Goal: Task Accomplishment & Management: Use online tool/utility

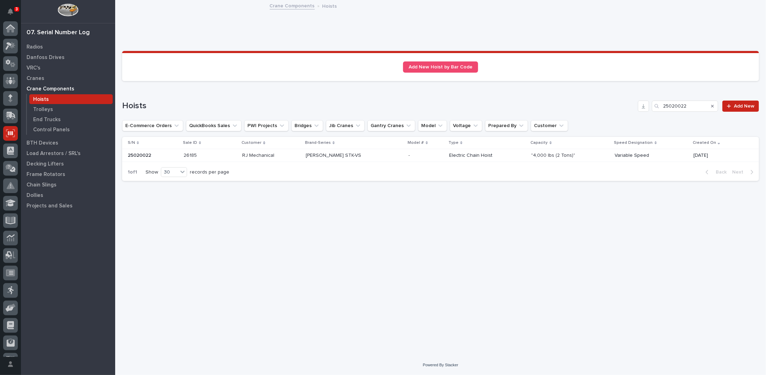
scroll to position [31, 0]
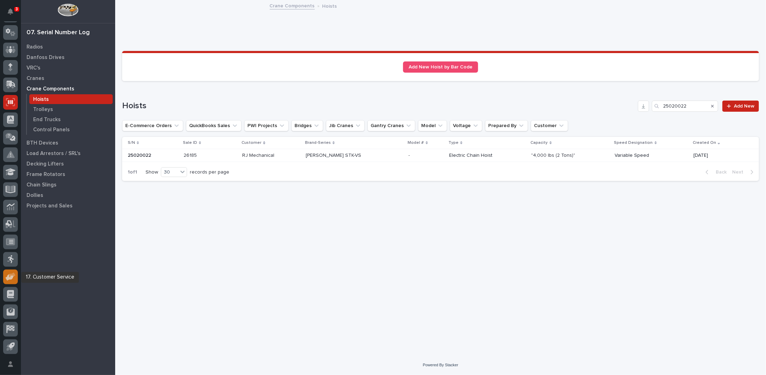
click at [9, 275] on icon at bounding box center [12, 275] width 7 height 5
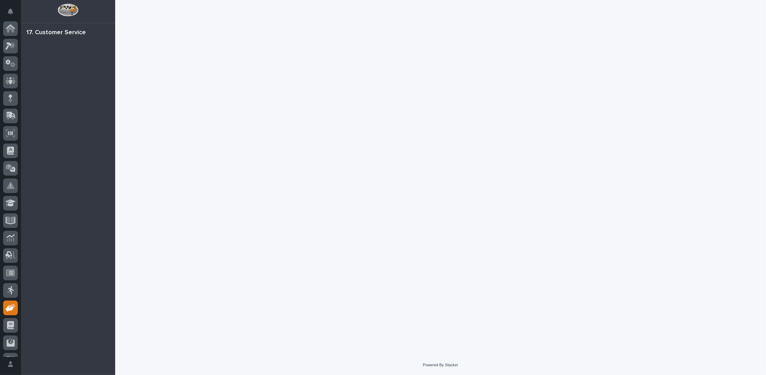
scroll to position [31, 0]
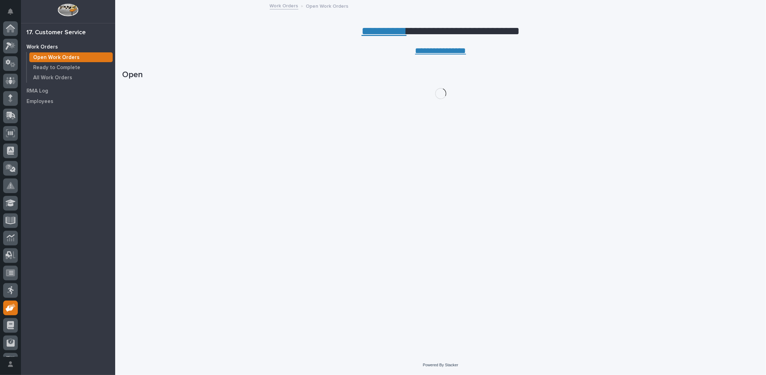
scroll to position [31, 0]
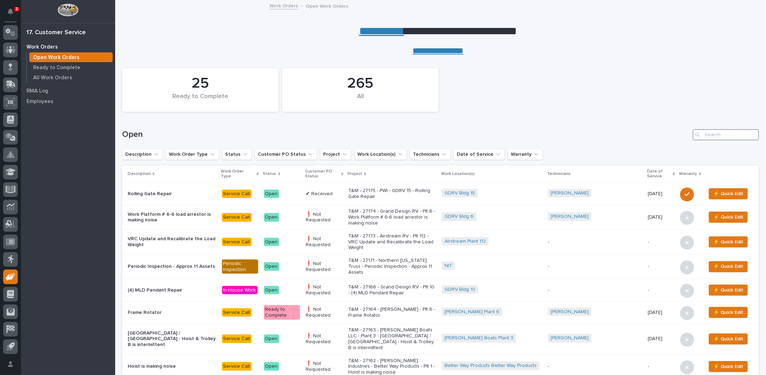
click at [710, 135] on input "Search" at bounding box center [726, 134] width 66 height 11
type input "27124"
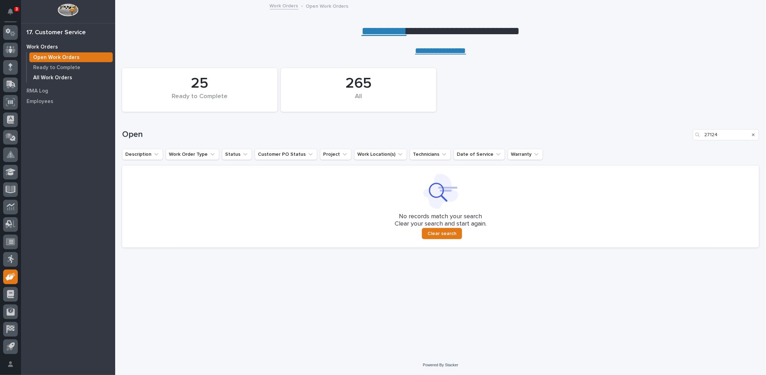
click at [45, 76] on p "All Work Orders" at bounding box center [52, 78] width 39 height 6
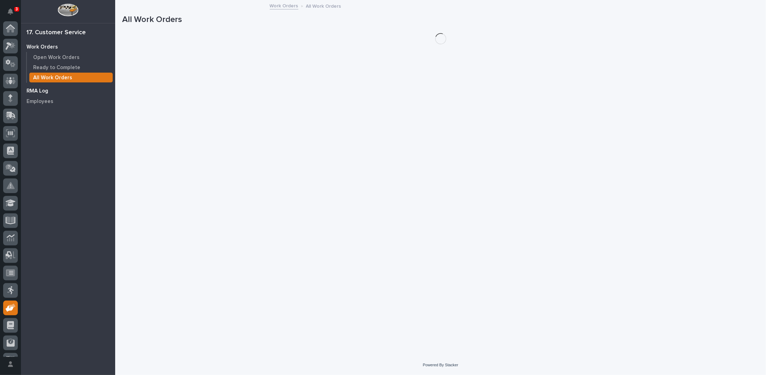
scroll to position [31, 0]
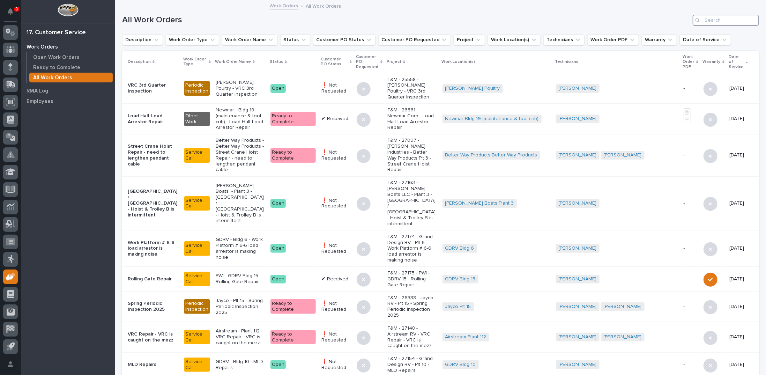
click at [708, 20] on input "Search" at bounding box center [726, 20] width 66 height 11
type input "27124"
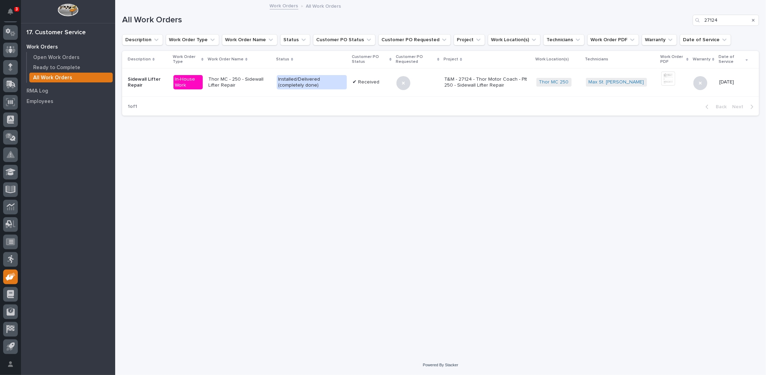
click at [485, 82] on p "T&M - 27124 - Thor Motor Coach - Plt 250 - Sidewall Lifter Repair" at bounding box center [487, 82] width 86 height 12
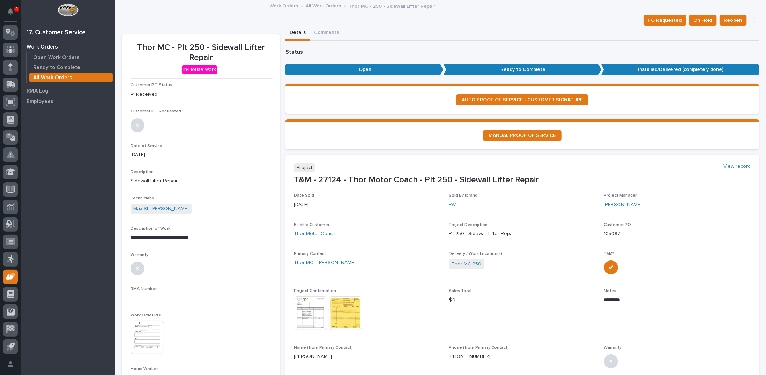
click at [325, 6] on link "All Work Orders" at bounding box center [323, 5] width 35 height 8
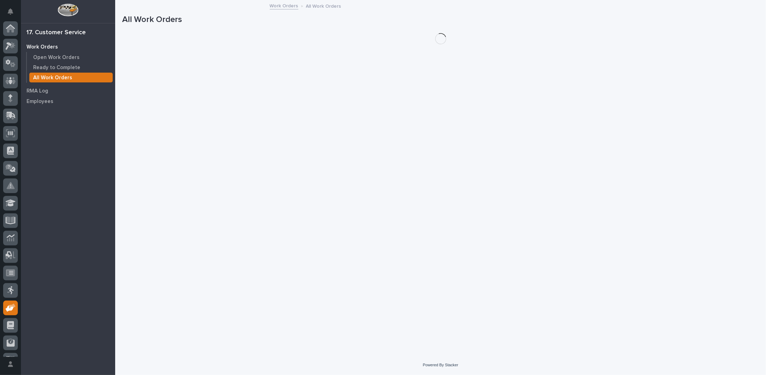
scroll to position [31, 0]
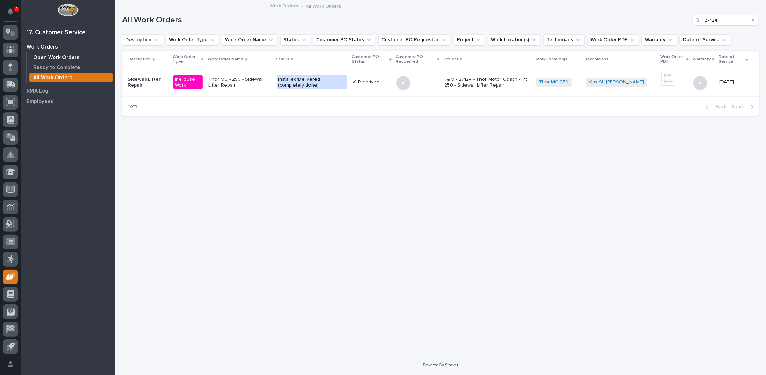
click at [75, 58] on p "Open Work Orders" at bounding box center [56, 57] width 46 height 6
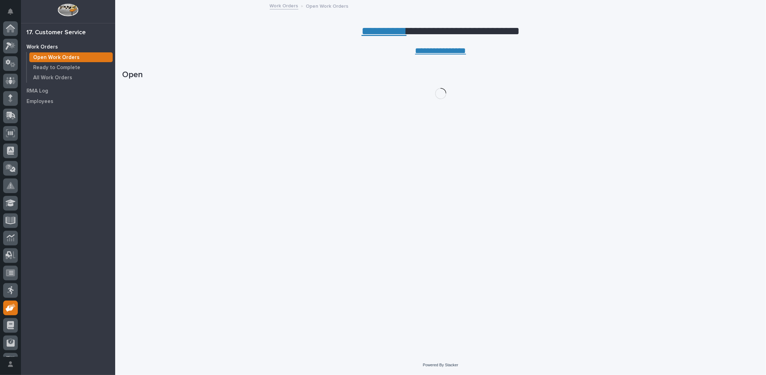
scroll to position [31, 0]
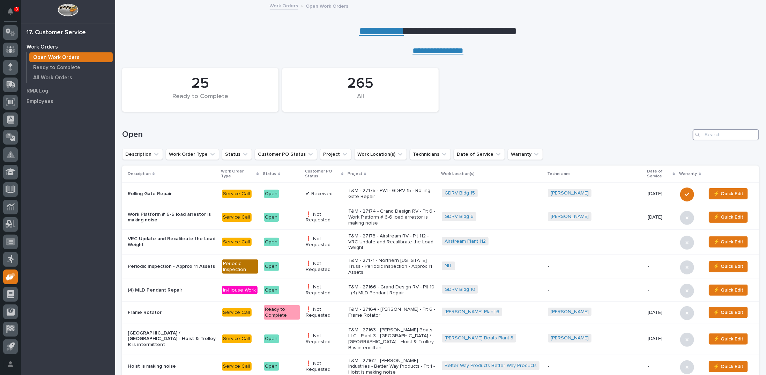
click at [725, 135] on input "Search" at bounding box center [726, 134] width 66 height 11
type input "26770"
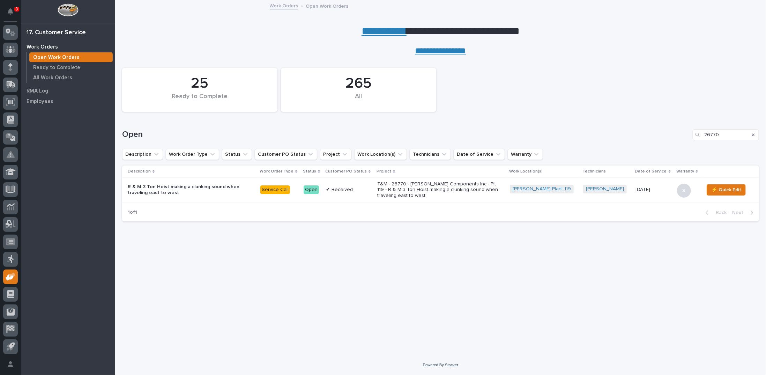
click at [397, 190] on p "T&M - 26770 - [PERSON_NAME] Components Inc - Plt 119 - R & M 3 Ton Hoist making…" at bounding box center [438, 189] width 122 height 17
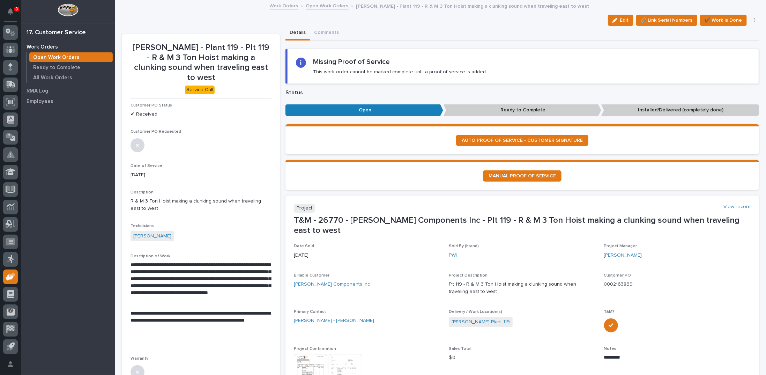
click at [315, 6] on link "Open Work Orders" at bounding box center [327, 5] width 43 height 8
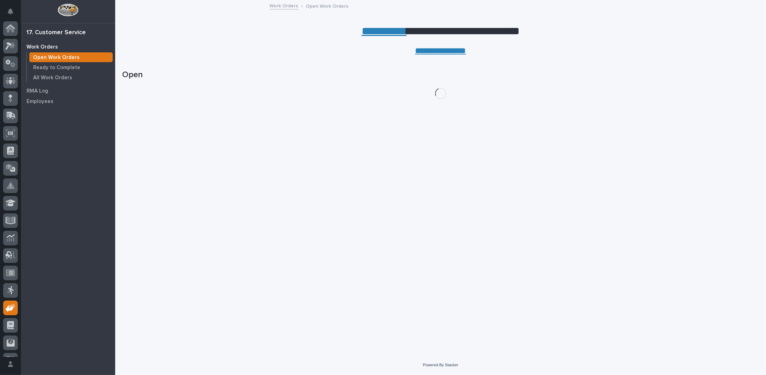
scroll to position [31, 0]
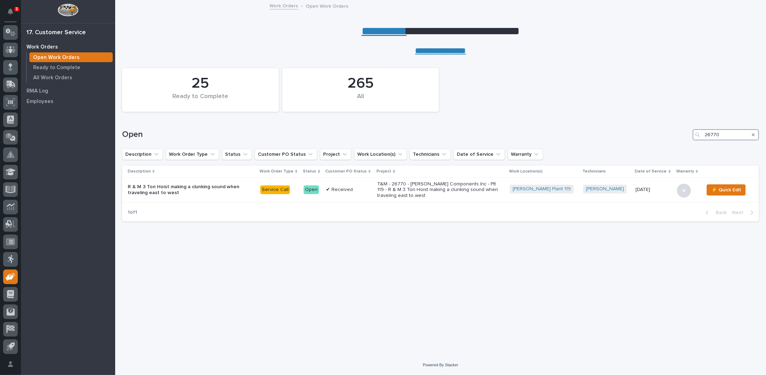
drag, startPoint x: 711, startPoint y: 129, endPoint x: 656, endPoint y: 121, distance: 56.0
click at [660, 122] on div "Open 26770" at bounding box center [440, 132] width 637 height 34
type input "26337"
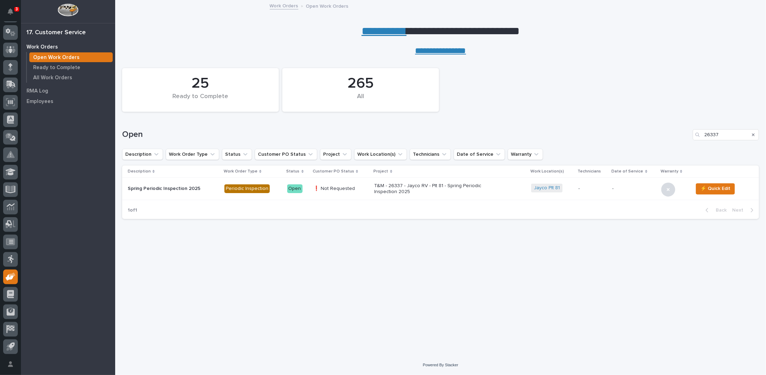
click at [408, 191] on p "T&M - 26337 - Jayco RV - Plt 81 - Spring Periodic Inspection 2025" at bounding box center [435, 189] width 122 height 12
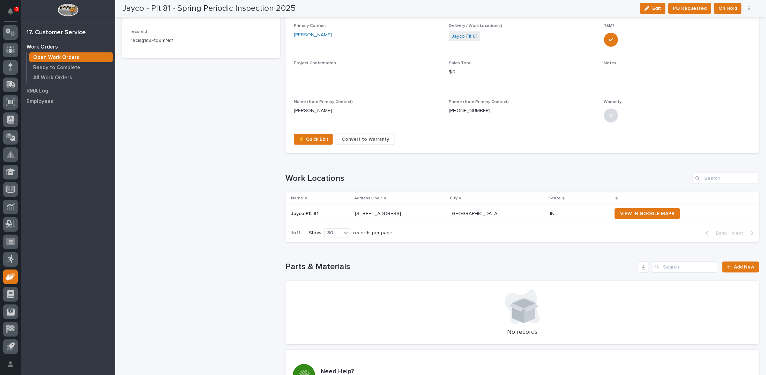
scroll to position [419, 0]
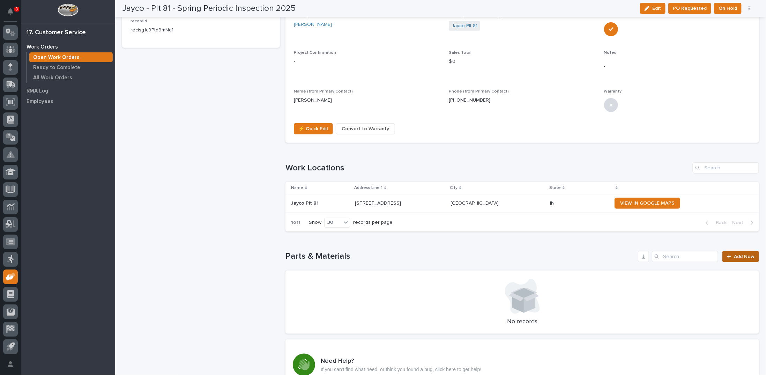
click at [728, 257] on div at bounding box center [730, 256] width 7 height 5
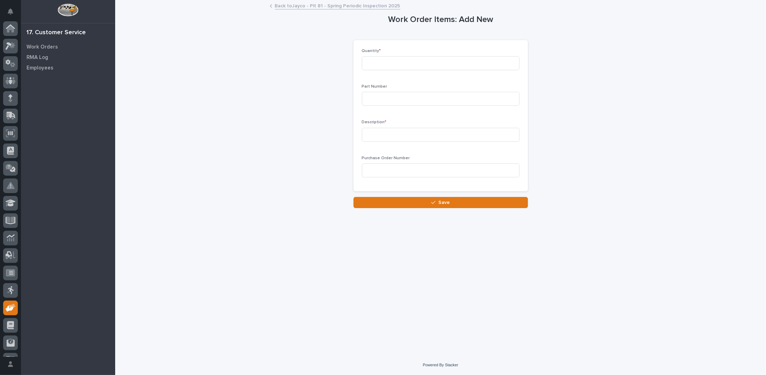
scroll to position [31, 0]
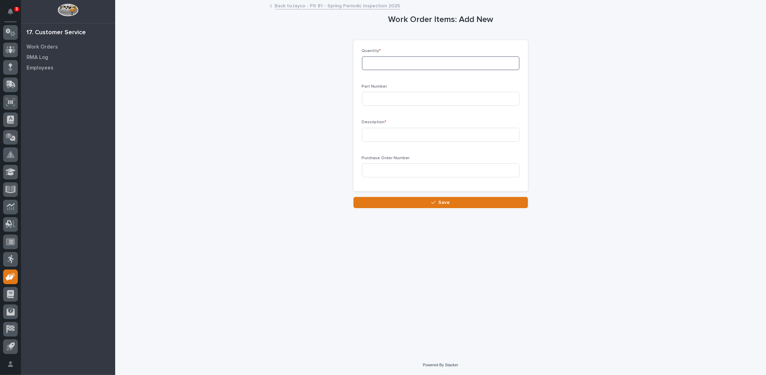
click at [385, 66] on input at bounding box center [441, 63] width 158 height 14
type input "1"
type input "SRLWR-20"
